Goal: Information Seeking & Learning: Check status

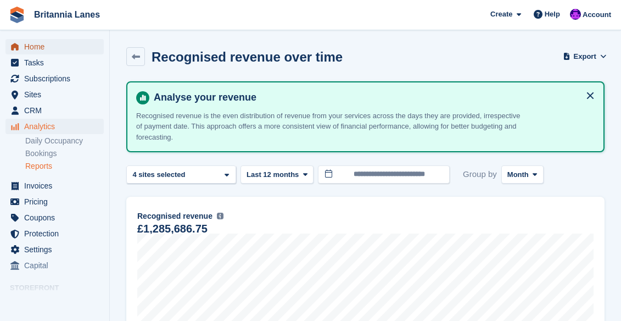
click at [35, 50] on span "Home" at bounding box center [57, 46] width 66 height 15
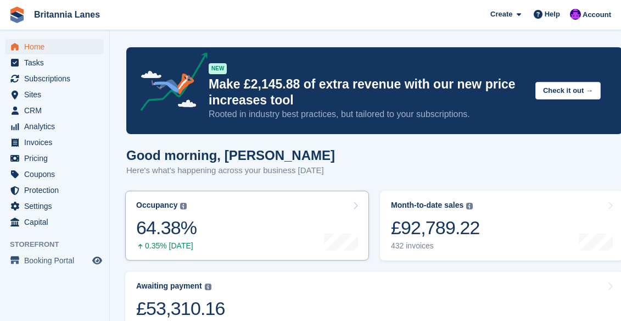
click at [200, 227] on link "Occupancy The percentage of all currently allocated units in terms of area. Inc…" at bounding box center [247, 225] width 244 height 70
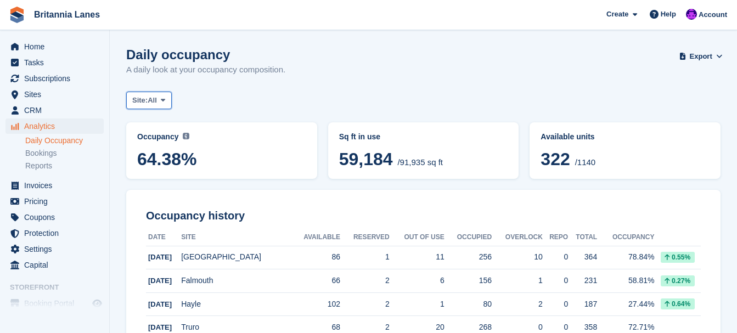
click at [161, 102] on span at bounding box center [163, 100] width 9 height 9
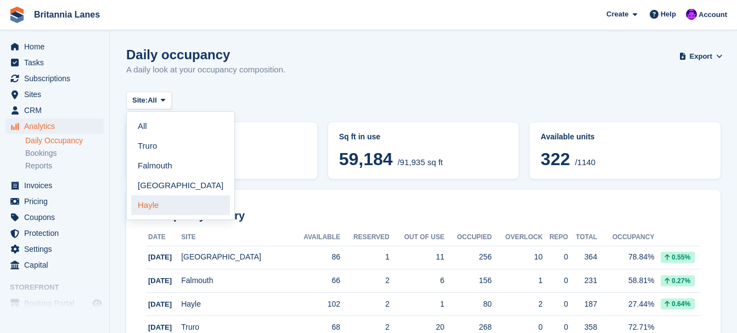
click at [143, 206] on link "Hayle" at bounding box center [180, 205] width 99 height 20
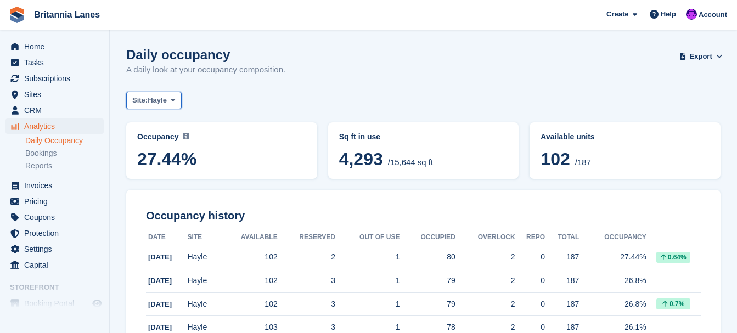
click at [156, 101] on span "Hayle" at bounding box center [157, 100] width 19 height 11
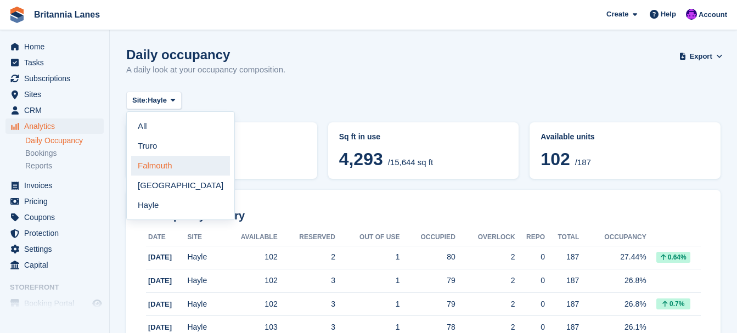
click at [150, 171] on link "Falmouth" at bounding box center [180, 166] width 99 height 20
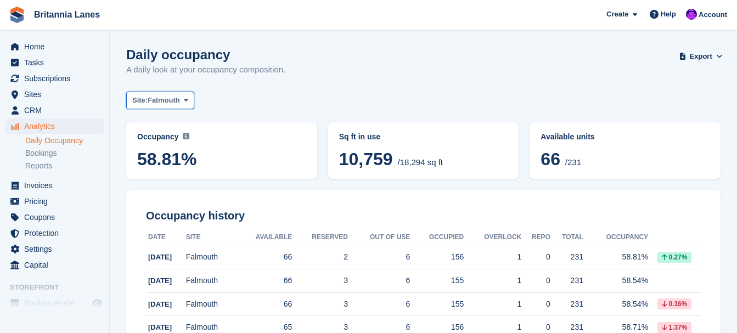
click at [161, 99] on span "Falmouth" at bounding box center [164, 100] width 32 height 11
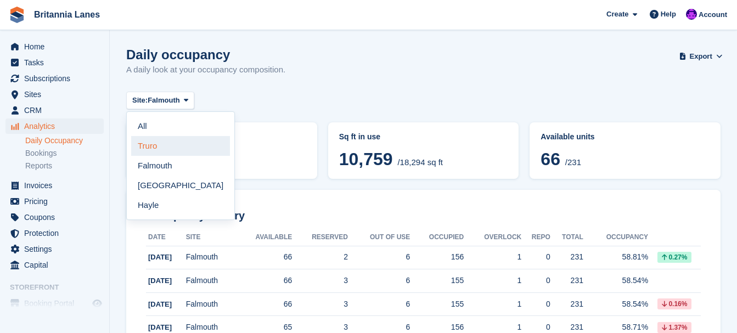
click at [147, 148] on link "Truro" at bounding box center [180, 146] width 99 height 20
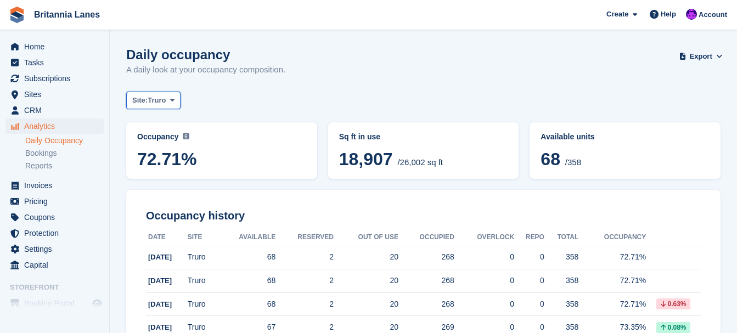
click at [151, 101] on span "Truro" at bounding box center [157, 100] width 18 height 11
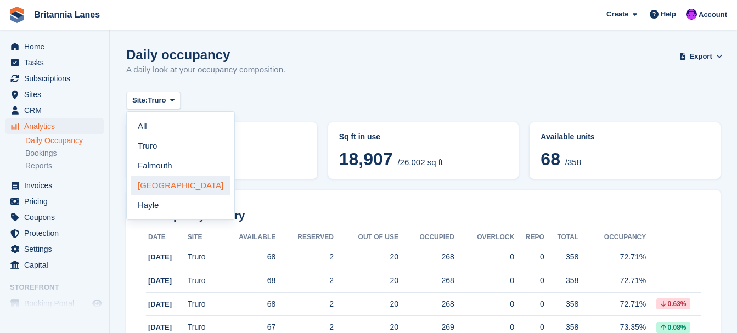
click at [148, 186] on link "[GEOGRAPHIC_DATA]" at bounding box center [180, 186] width 99 height 20
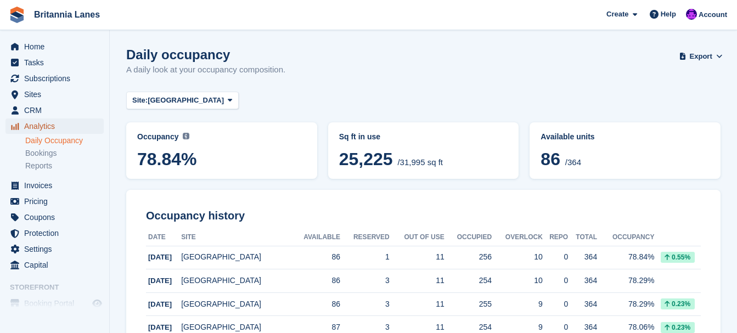
click at [34, 131] on span "Analytics" at bounding box center [57, 126] width 66 height 15
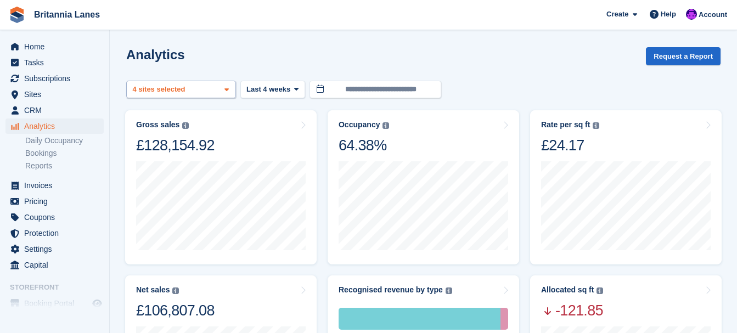
click at [217, 87] on div "Truro 2 sites selected 3 sites selected 4 sites selected" at bounding box center [181, 90] width 110 height 18
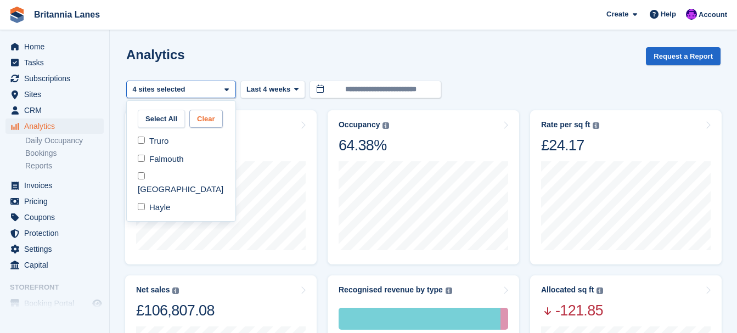
click at [212, 118] on button "Clear" at bounding box center [205, 119] width 33 height 18
select select
click at [286, 92] on span "Last 4 weeks" at bounding box center [268, 89] width 44 height 11
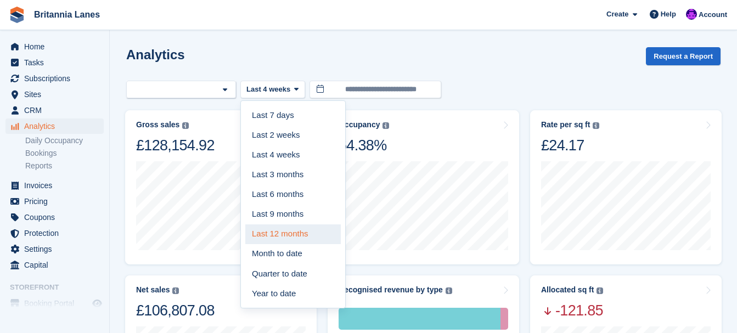
click at [281, 234] on link "Last 12 months" at bounding box center [293, 234] width 96 height 20
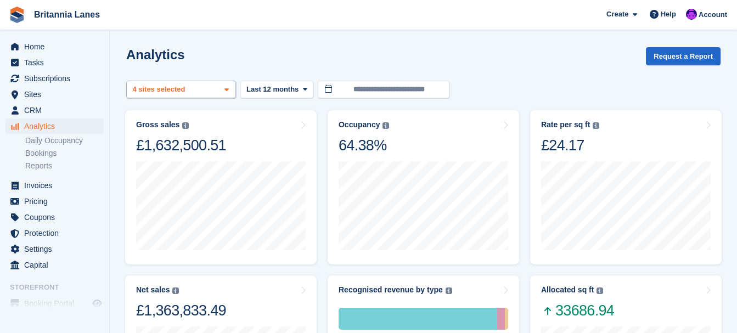
click at [214, 87] on div "Truro 2 sites selected 3 sites selected 4 sites selected" at bounding box center [181, 90] width 110 height 18
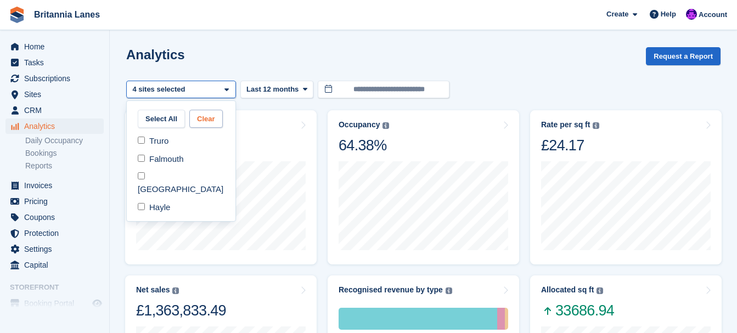
click at [203, 119] on button "Clear" at bounding box center [205, 119] width 33 height 18
click at [160, 163] on div "Falmouth" at bounding box center [181, 159] width 100 height 18
select select "***"
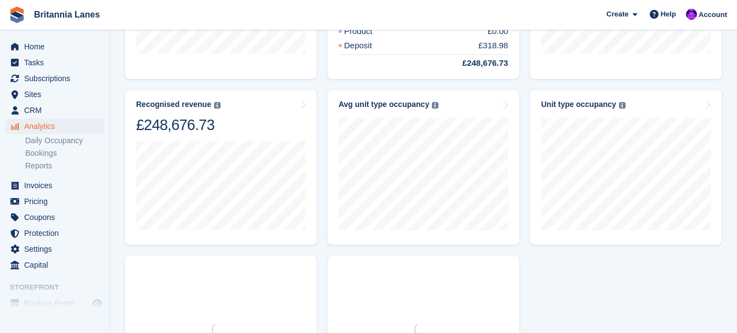
scroll to position [384, 0]
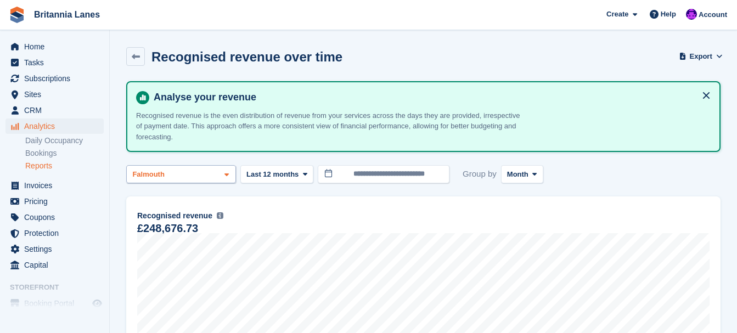
click at [186, 177] on div "Falmouth" at bounding box center [181, 174] width 110 height 18
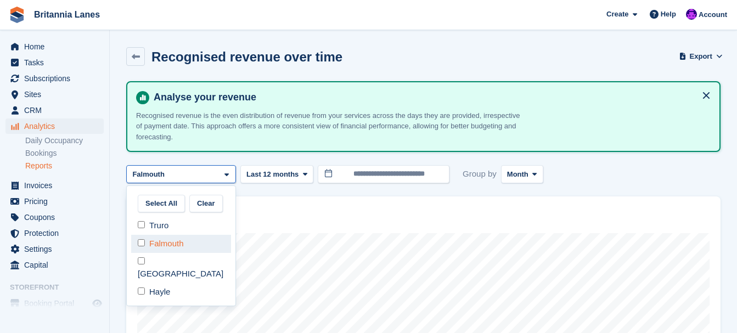
click at [160, 244] on div "Falmouth" at bounding box center [181, 244] width 100 height 18
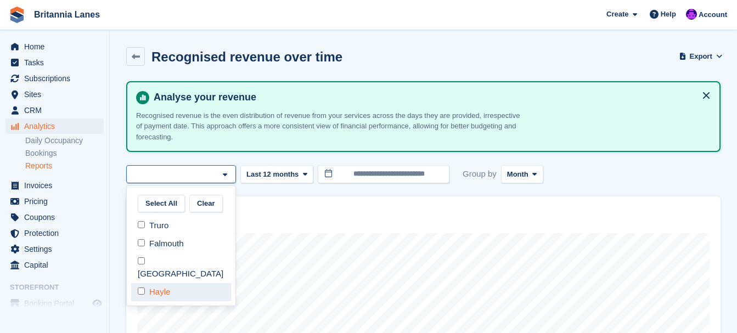
click at [154, 287] on div "Hayle" at bounding box center [181, 292] width 100 height 18
select select "****"
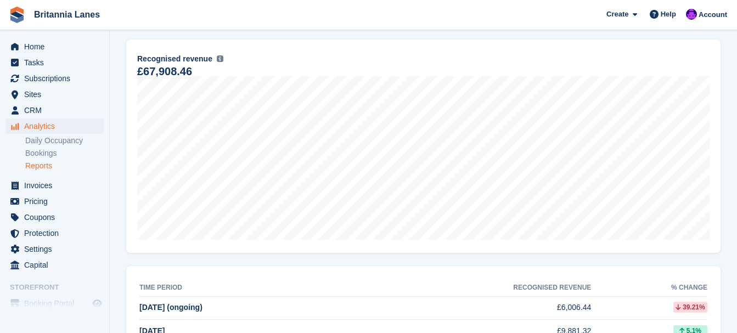
scroll to position [165, 0]
